Goal: Contribute content

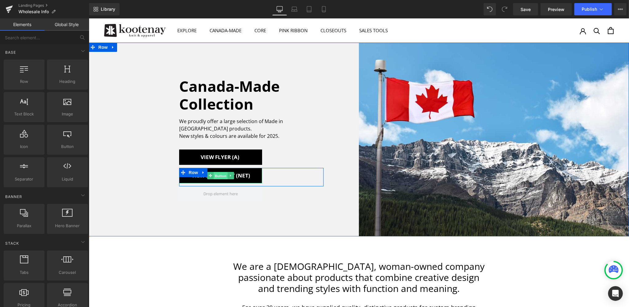
click at [221, 172] on span "Button" at bounding box center [220, 175] width 14 height 7
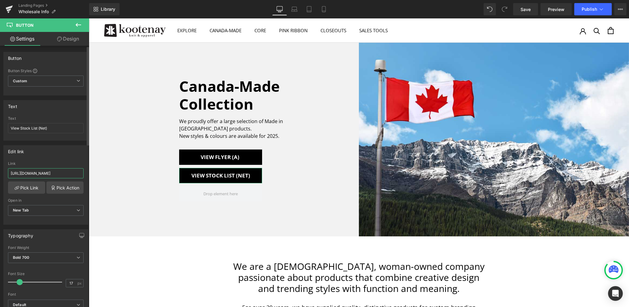
click at [35, 172] on input "[URL][DOMAIN_NAME]" at bounding box center [46, 173] width 76 height 10
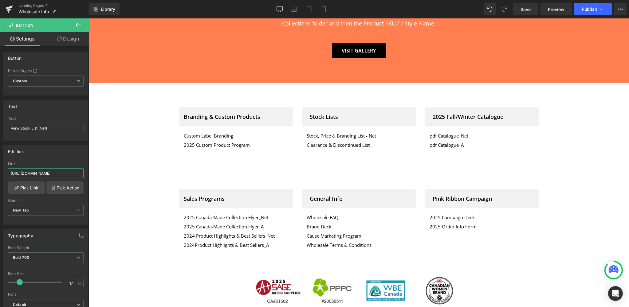
scroll to position [1225, 0]
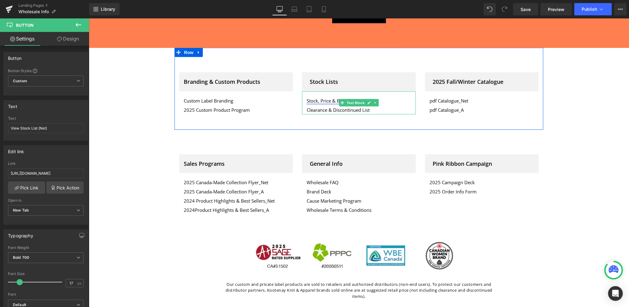
click at [323, 98] on link "Stock, Price & Branding List - Net" at bounding box center [340, 101] width 69 height 6
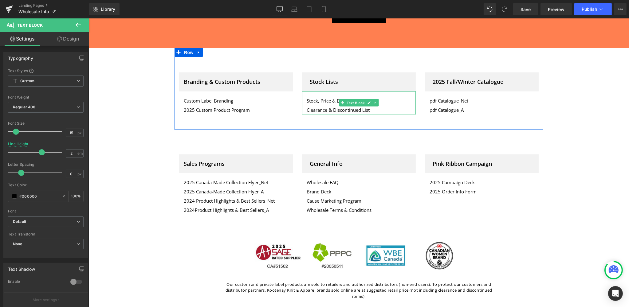
click at [390, 96] on p "Stock, Price & Branding List - Net" at bounding box center [358, 100] width 105 height 9
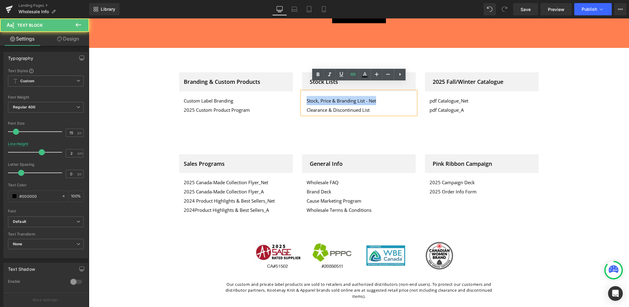
drag, startPoint x: 361, startPoint y: 92, endPoint x: 306, endPoint y: 92, distance: 54.4
click at [306, 96] on p "Stock, Price & Branding List - Net" at bounding box center [358, 100] width 105 height 9
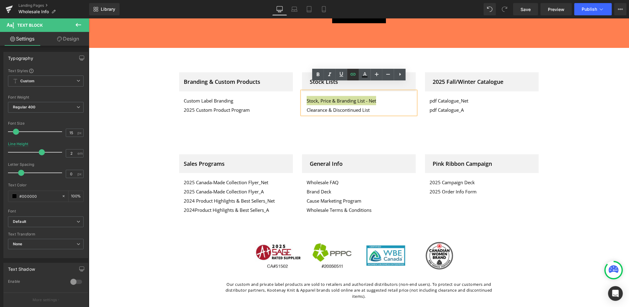
click at [353, 75] on icon at bounding box center [353, 74] width 7 height 7
click at [328, 104] on input "[URL][DOMAIN_NAME]" at bounding box center [331, 105] width 95 height 15
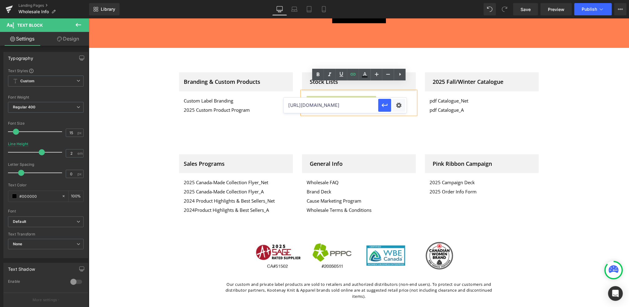
paste input "[DOMAIN_NAME][URL]"
type input "[URL][DOMAIN_NAME]"
click at [385, 105] on icon "button" at bounding box center [385, 106] width 6 height 4
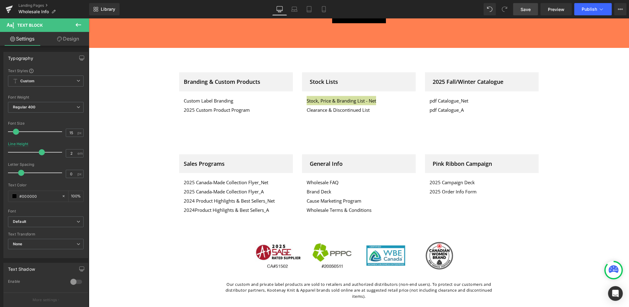
click at [526, 9] on span "Save" at bounding box center [526, 9] width 10 height 6
click at [583, 9] on span "Publish" at bounding box center [589, 9] width 15 height 5
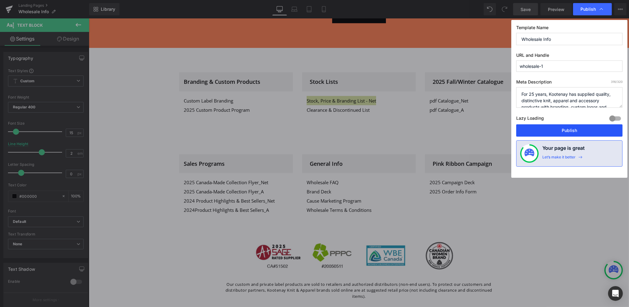
click at [578, 129] on button "Publish" at bounding box center [569, 131] width 106 height 12
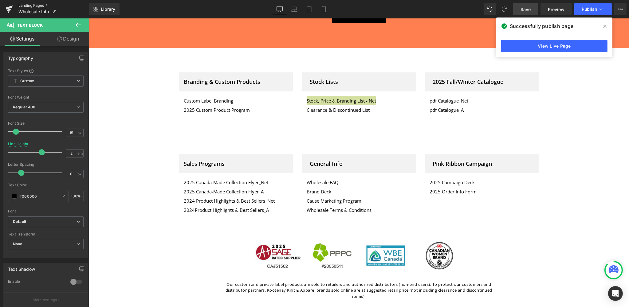
click at [28, 6] on link "Landing Pages" at bounding box center [53, 5] width 71 height 5
